Goal: Transaction & Acquisition: Subscribe to service/newsletter

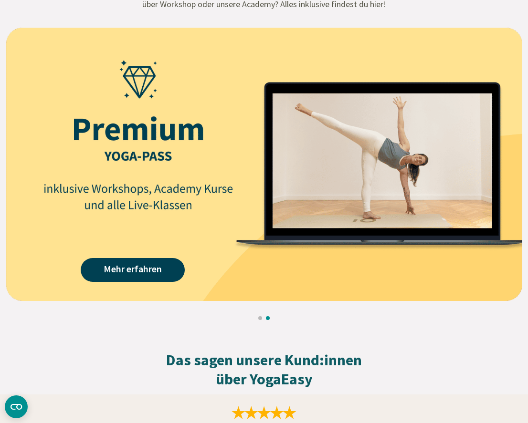
scroll to position [1242, 0]
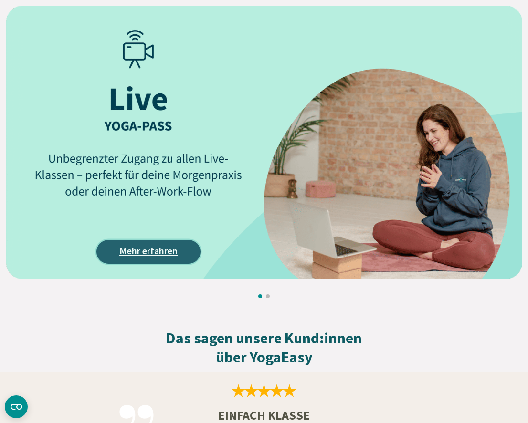
click at [138, 250] on link "Mehr erfahren" at bounding box center [148, 252] width 104 height 24
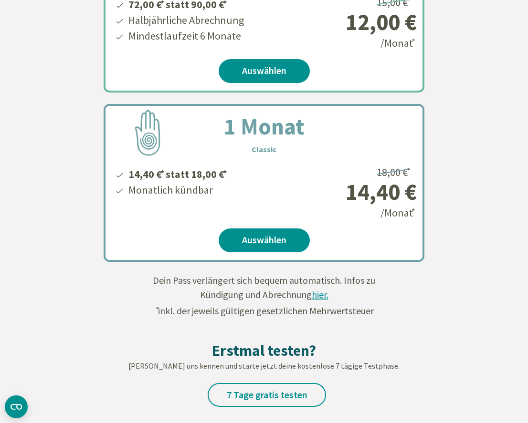
scroll to position [516, 0]
